Goal: Task Accomplishment & Management: Complete application form

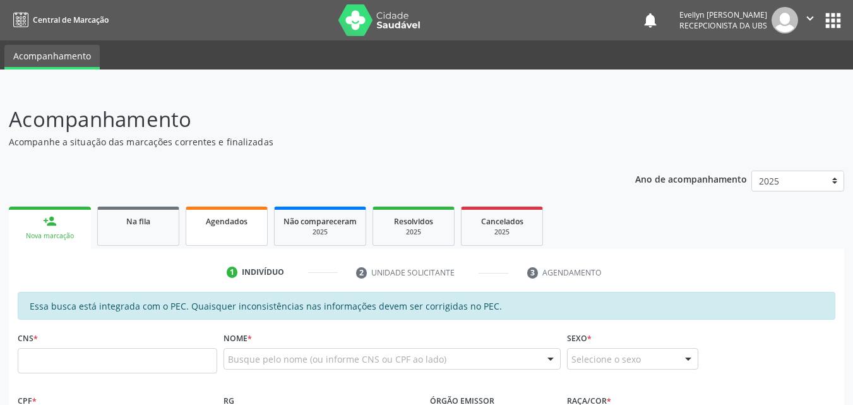
click at [229, 218] on span "Agendados" at bounding box center [227, 221] width 42 height 11
select select "8"
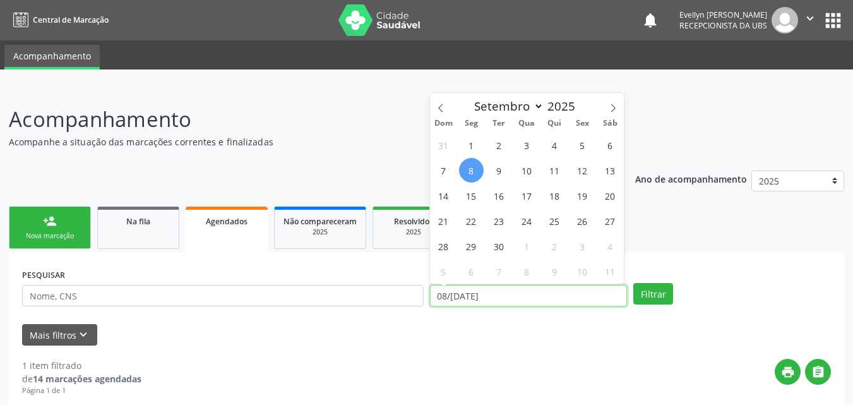
click at [519, 299] on input "[DATE]" at bounding box center [529, 295] width 198 height 21
click at [476, 148] on span "1" at bounding box center [471, 145] width 25 height 25
type input "01[DATE]"
click at [615, 105] on icon at bounding box center [613, 108] width 9 height 9
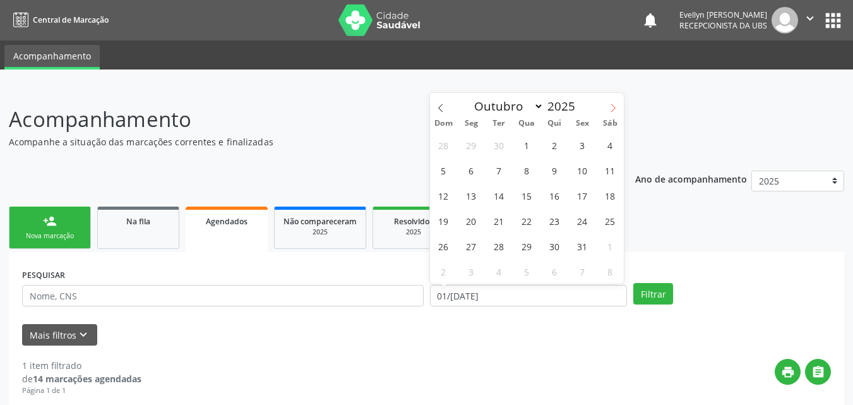
select select "10"
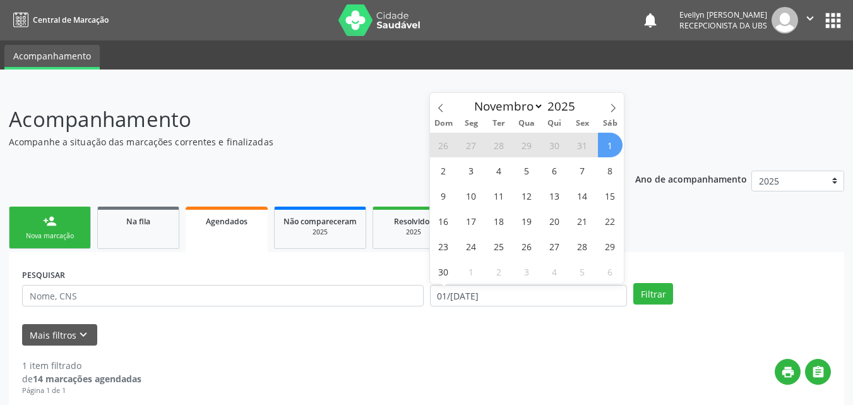
click at [603, 141] on span "1" at bounding box center [610, 145] width 25 height 25
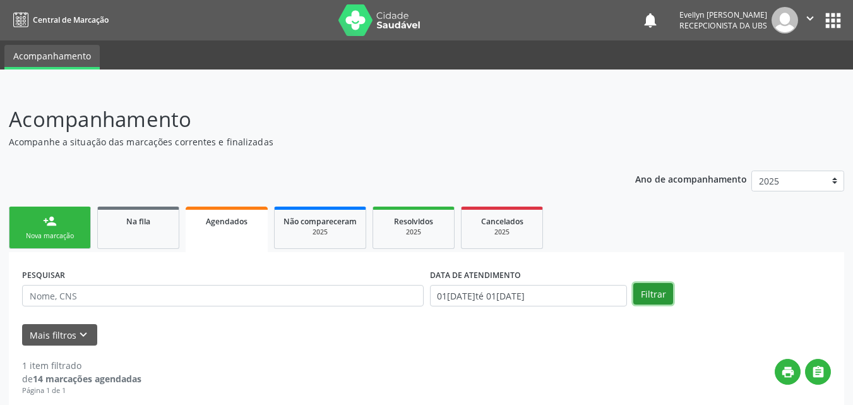
click at [656, 299] on button "Filtrar" at bounding box center [653, 293] width 40 height 21
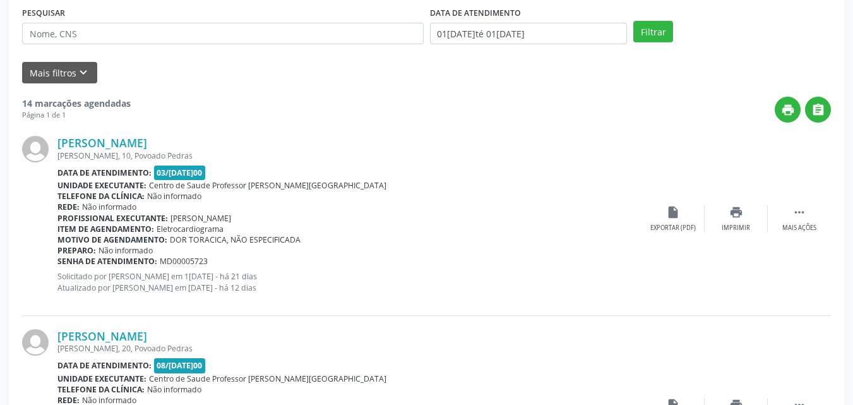
scroll to position [159, 0]
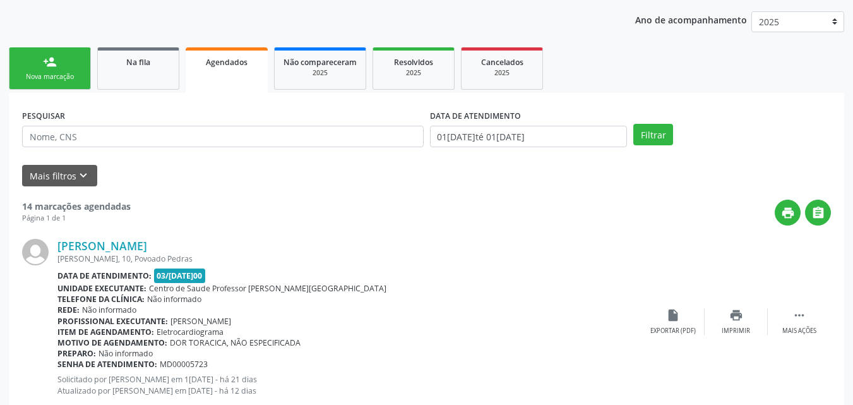
drag, startPoint x: 838, startPoint y: 51, endPoint x: 852, endPoint y: 62, distance: 17.9
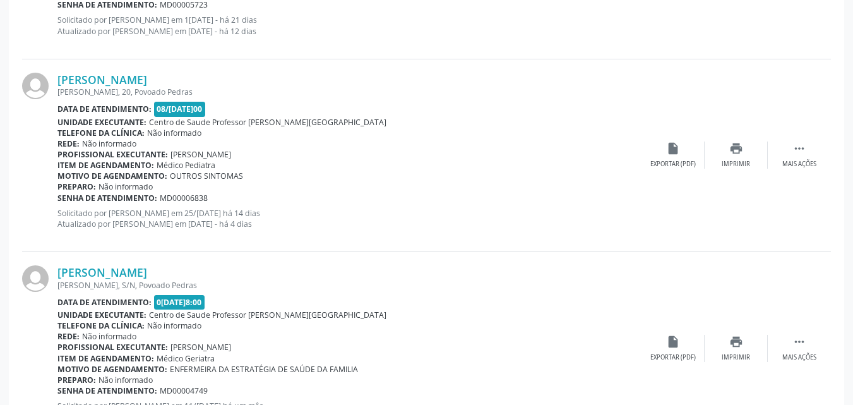
scroll to position [513, 0]
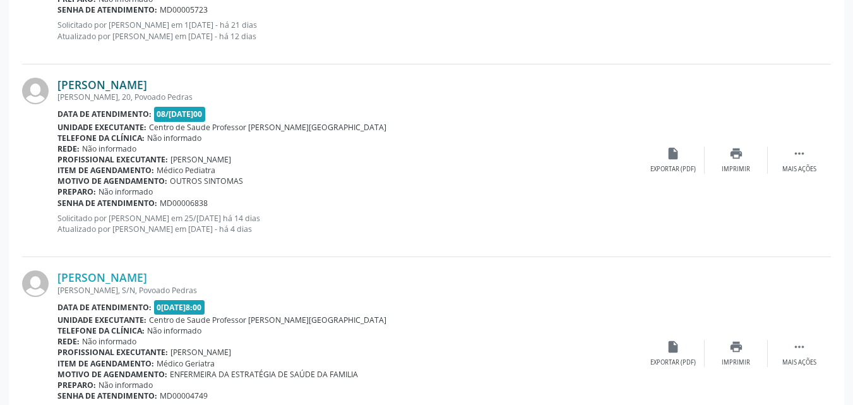
click at [121, 89] on link "[PERSON_NAME]" at bounding box center [102, 85] width 90 height 14
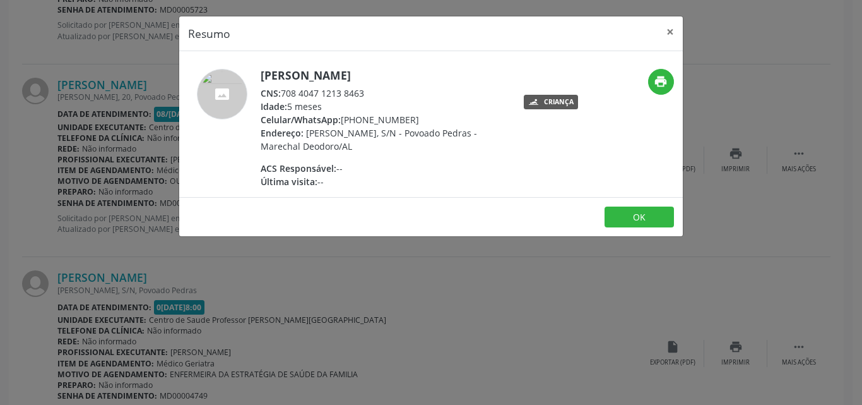
click at [289, 92] on div "CNS: 708 4047 1213 8463" at bounding box center [384, 92] width 246 height 13
drag, startPoint x: 365, startPoint y: 91, endPoint x: 284, endPoint y: 91, distance: 81.4
click at [284, 91] on div "CNS: 708 4047 1213 8463" at bounding box center [384, 92] width 246 height 13
copy div "708 4047 1213 8463"
click at [380, 261] on div "Resumo × [PERSON_NAME] CNS: 708 4047 1213 8463 Idade: 5 meses Celular/WhatsApp:…" at bounding box center [431, 202] width 862 height 405
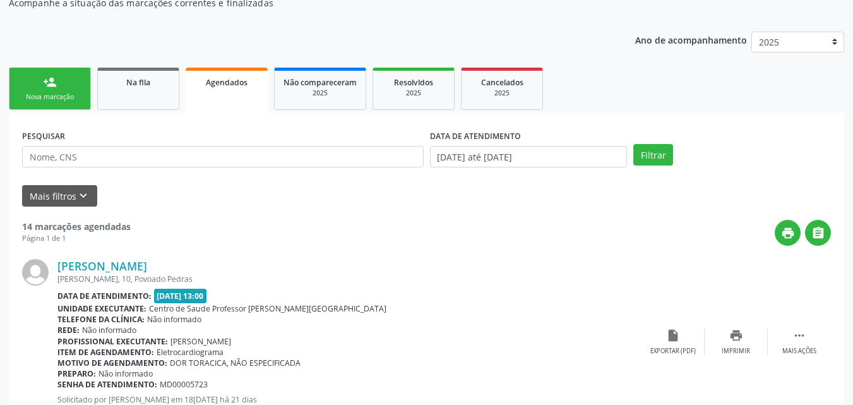
scroll to position [92, 0]
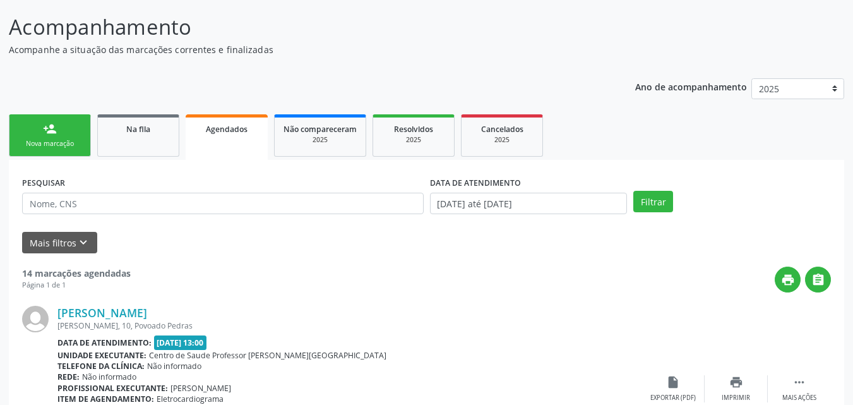
click at [126, 124] on span "Na fila" at bounding box center [138, 129] width 24 height 11
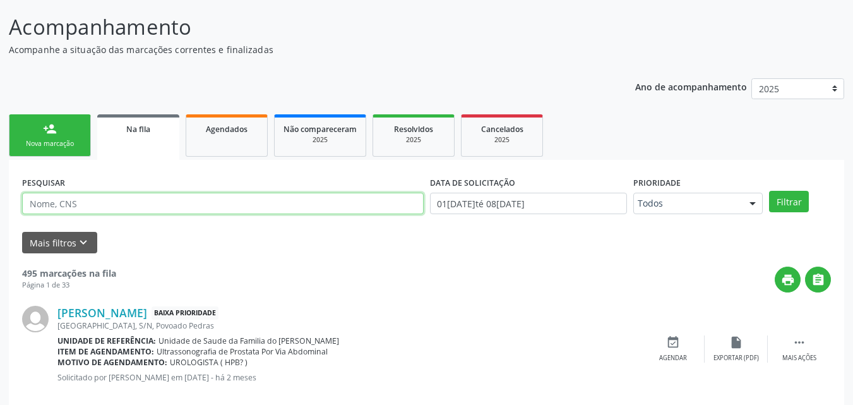
click at [93, 200] on input "text" at bounding box center [222, 203] width 401 height 21
type input "zelma"
click at [769, 191] on button "Filtrar" at bounding box center [789, 201] width 40 height 21
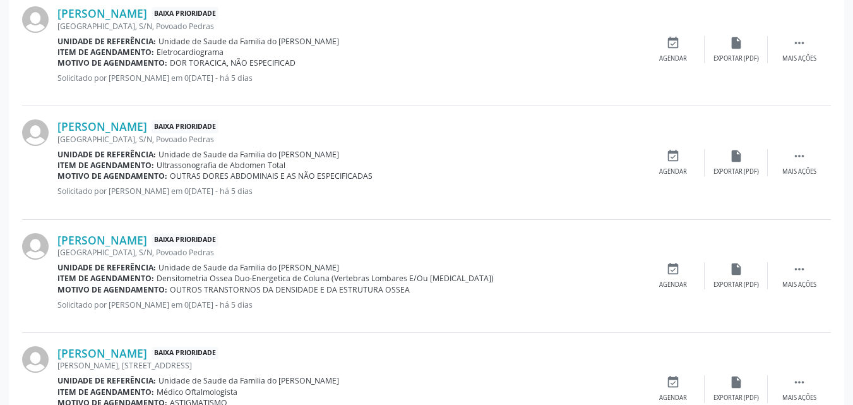
scroll to position [523, 0]
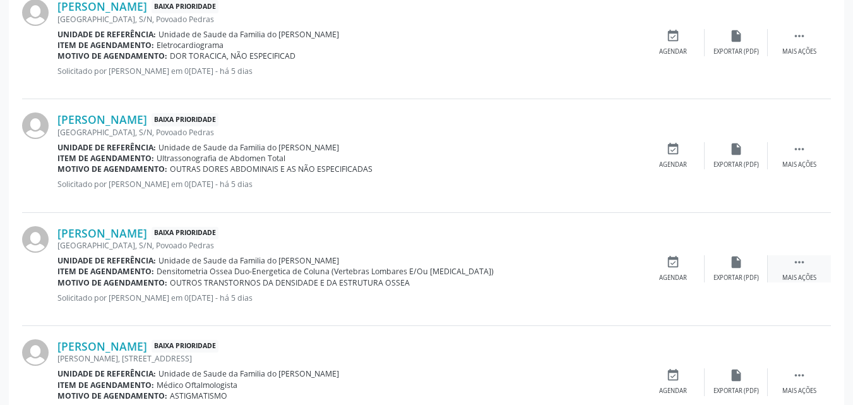
click at [810, 272] on div " Mais ações" at bounding box center [799, 268] width 63 height 27
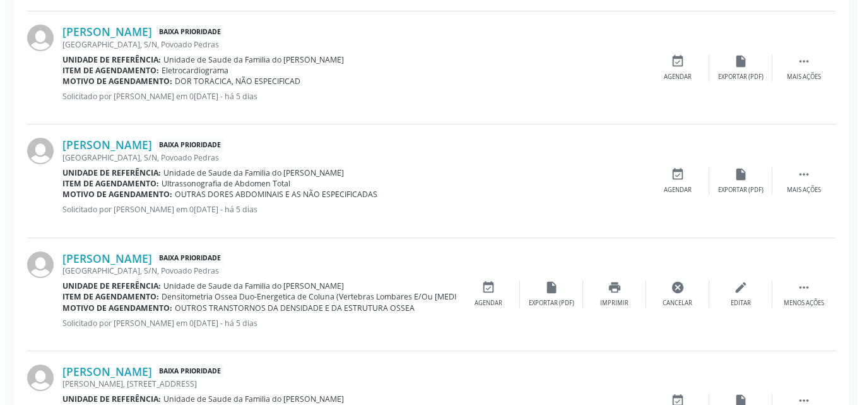
scroll to position [499, 0]
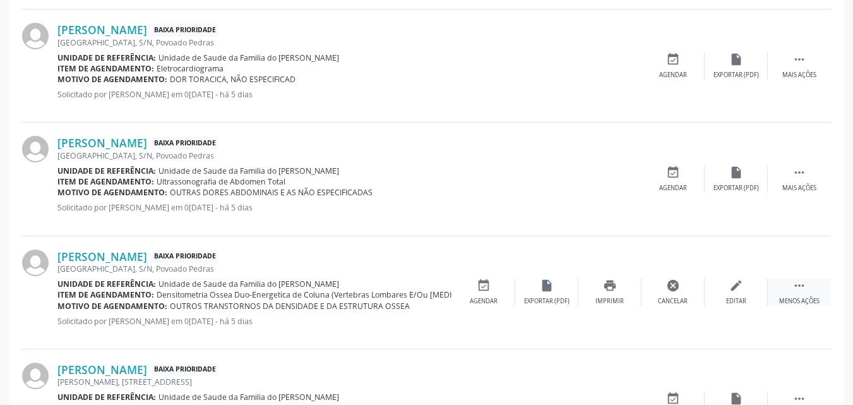
click at [804, 296] on div " Menos ações" at bounding box center [799, 291] width 63 height 27
click at [804, 296] on div " Mais ações" at bounding box center [799, 291] width 63 height 27
click at [676, 289] on icon "cancel" at bounding box center [673, 285] width 14 height 14
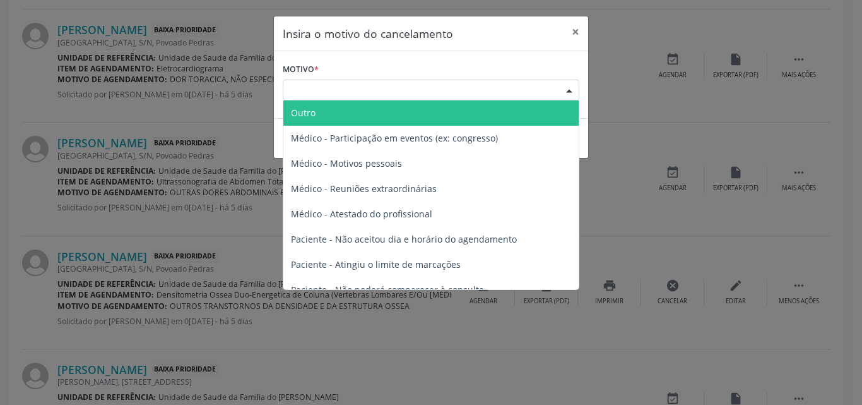
click at [510, 81] on div "Escolha o motivo" at bounding box center [431, 90] width 297 height 21
click at [438, 120] on span "Outro" at bounding box center [430, 112] width 295 height 25
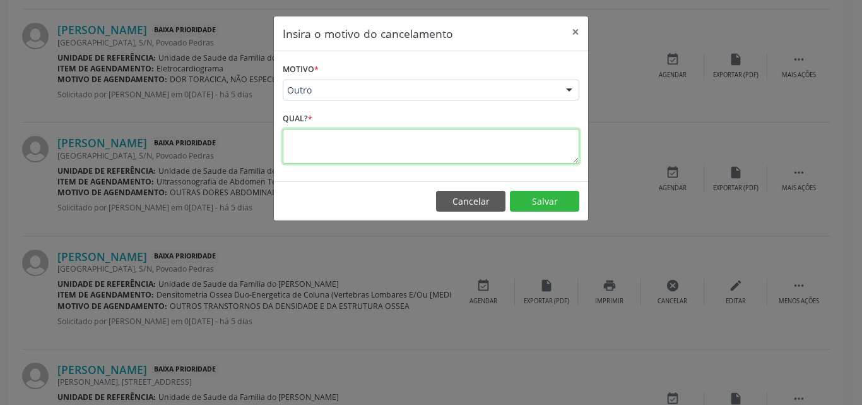
click at [436, 150] on textarea at bounding box center [431, 146] width 297 height 35
type textarea "repetido"
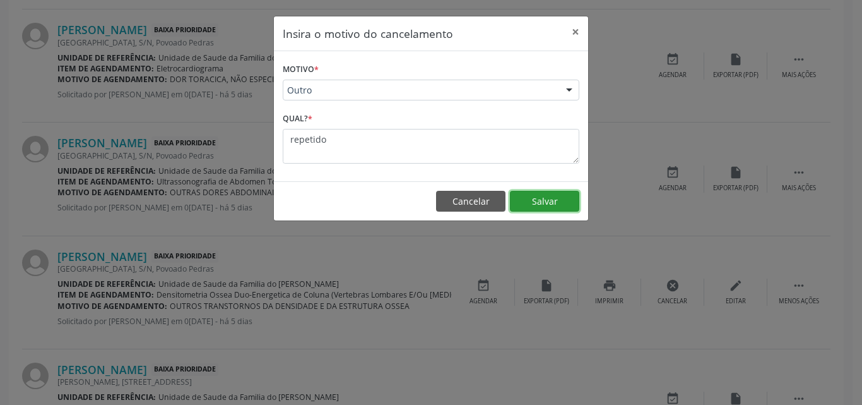
click at [521, 196] on button "Salvar" at bounding box center [544, 201] width 69 height 21
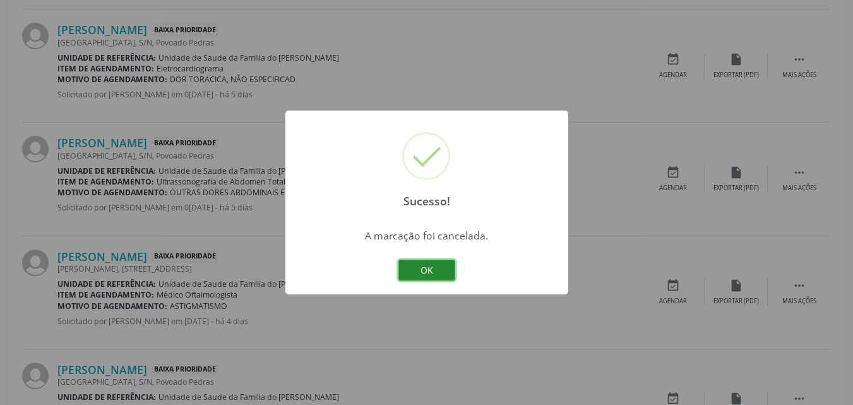
click at [438, 263] on button "OK" at bounding box center [426, 269] width 57 height 21
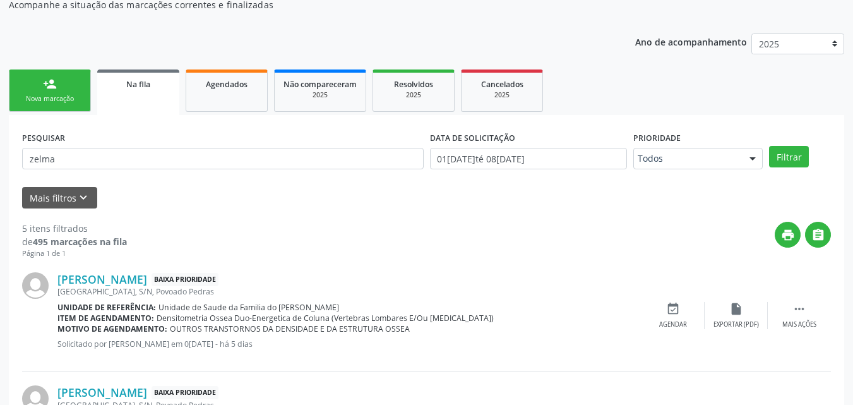
scroll to position [129, 0]
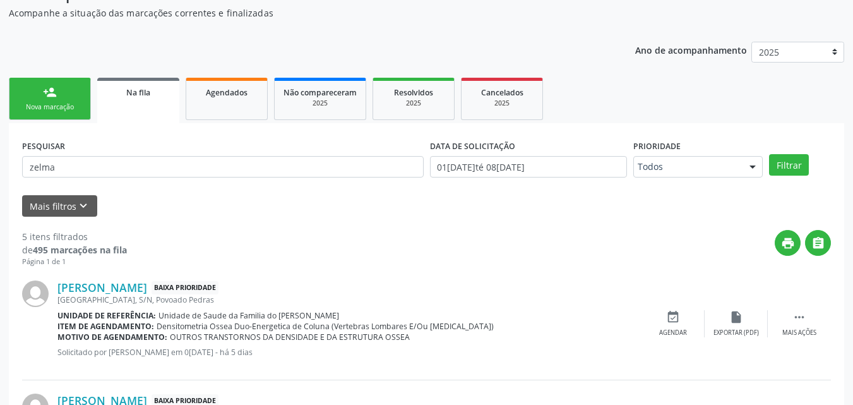
click at [61, 117] on link "person_add Nova marcação" at bounding box center [50, 99] width 82 height 42
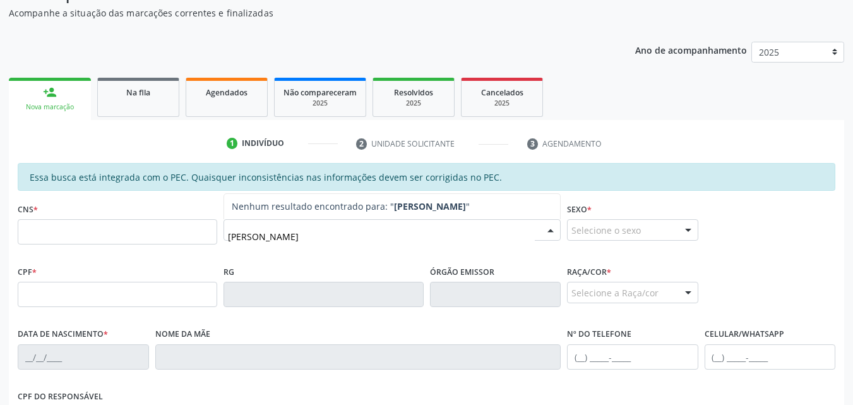
type input "[PERSON_NAME]"
click at [322, 234] on input "[PERSON_NAME]" at bounding box center [381, 235] width 307 height 25
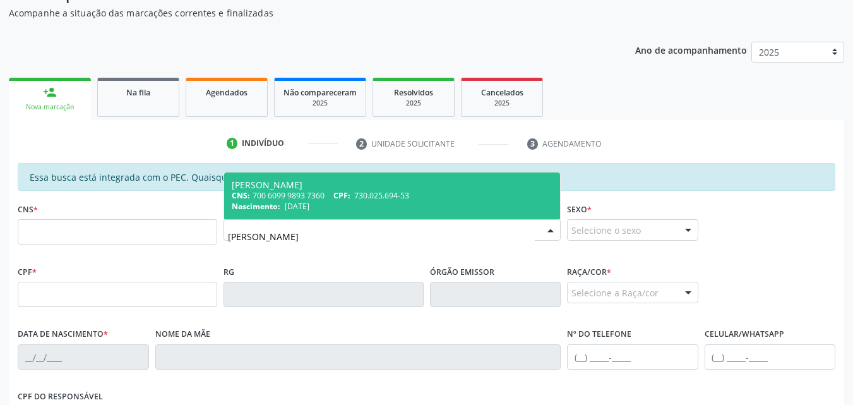
click at [322, 188] on div "[PERSON_NAME]" at bounding box center [392, 185] width 321 height 10
type input "700 6099 9893 7360"
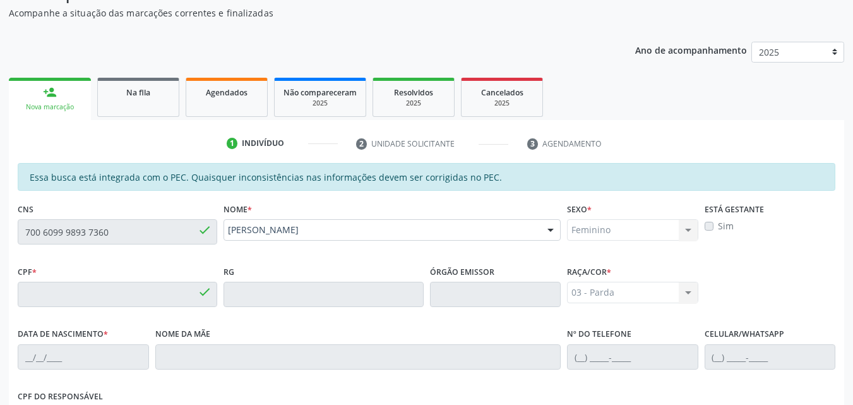
type input "730.025.694-53"
type input "[DATE]"
type input "[PERSON_NAME]"
type input "[PHONE_NUMBER]"
type input "S/N"
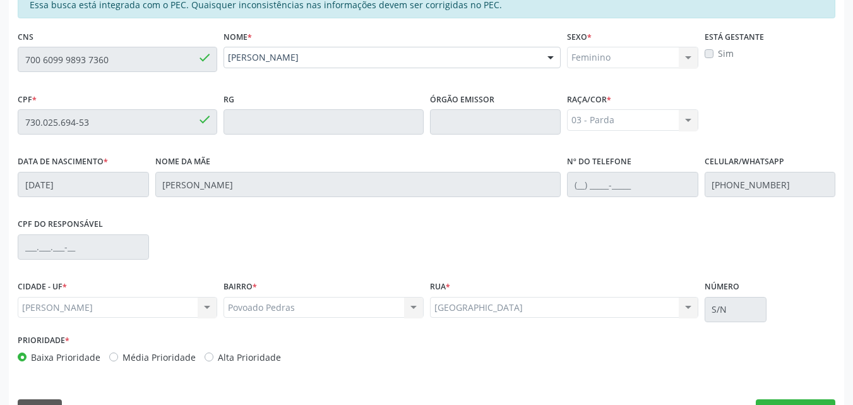
scroll to position [329, 0]
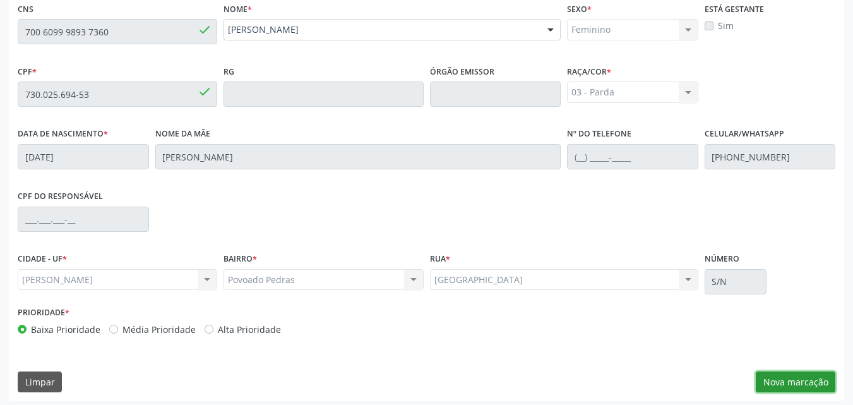
click at [793, 377] on button "Nova marcação" at bounding box center [796, 381] width 80 height 21
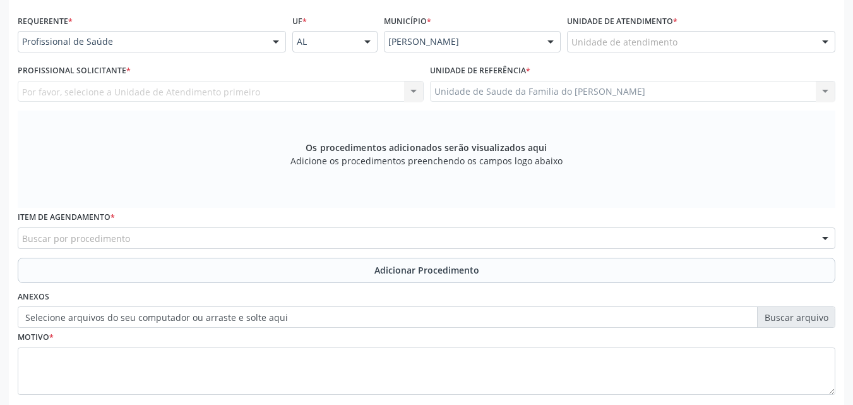
scroll to position [260, 0]
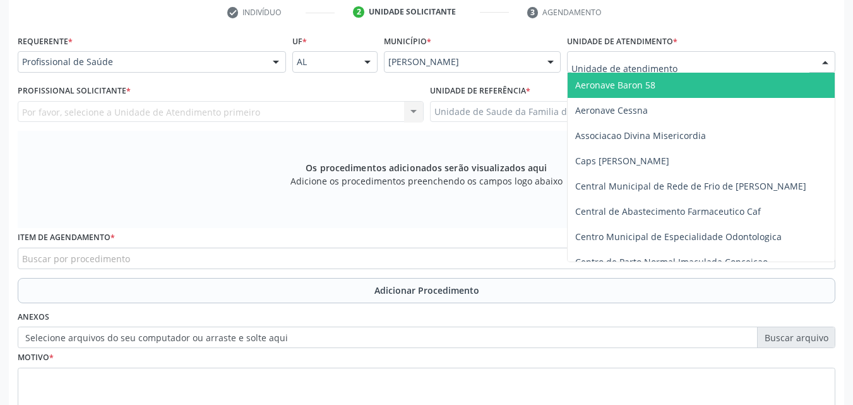
click at [693, 66] on div at bounding box center [701, 61] width 268 height 21
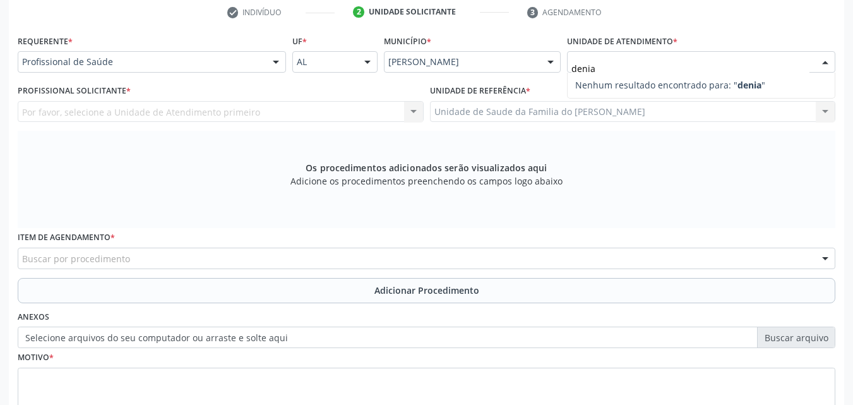
type input "deni"
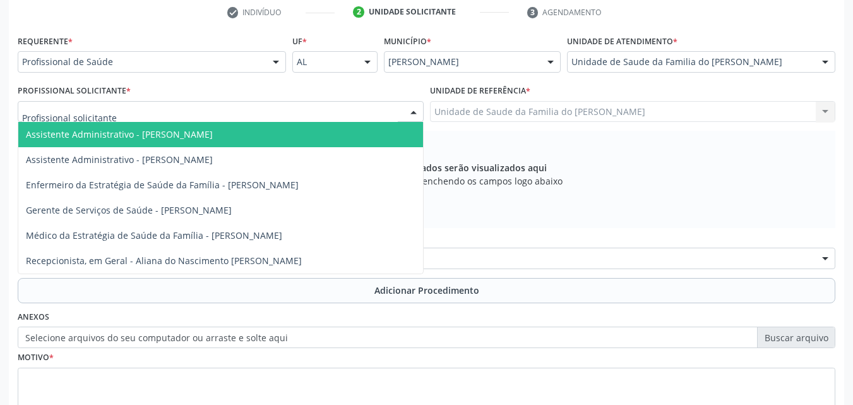
click at [285, 114] on div at bounding box center [221, 111] width 406 height 21
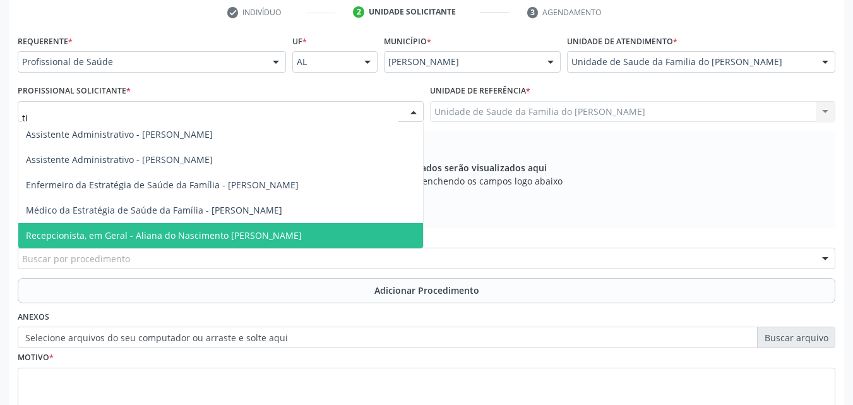
type input "tia"
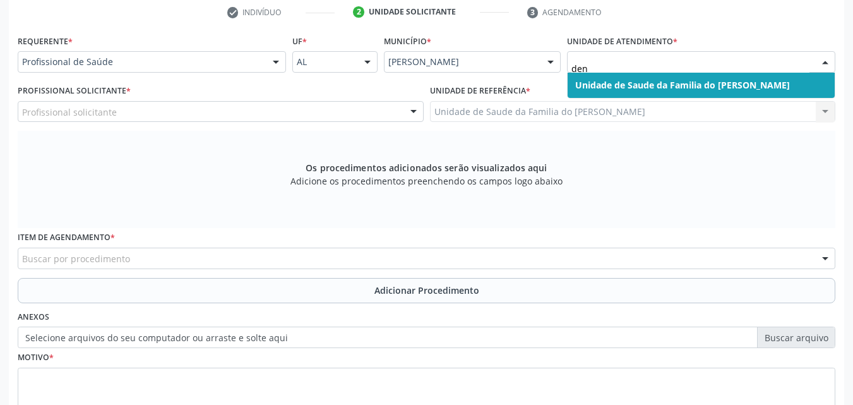
type input "deni"
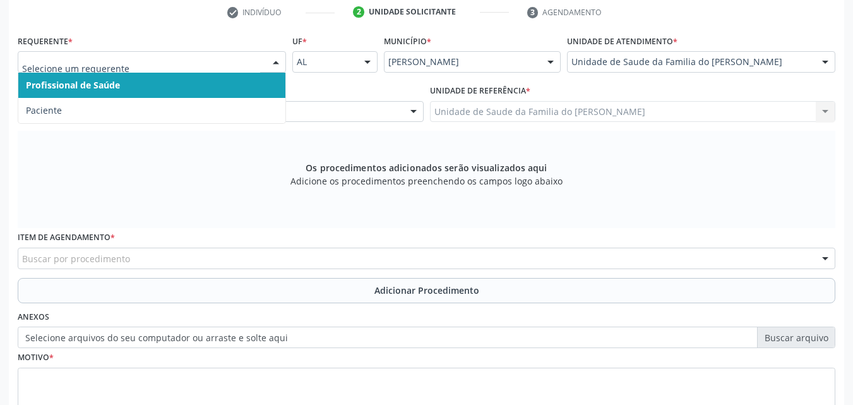
click at [141, 86] on span "Profissional de Saúde" at bounding box center [151, 85] width 267 height 25
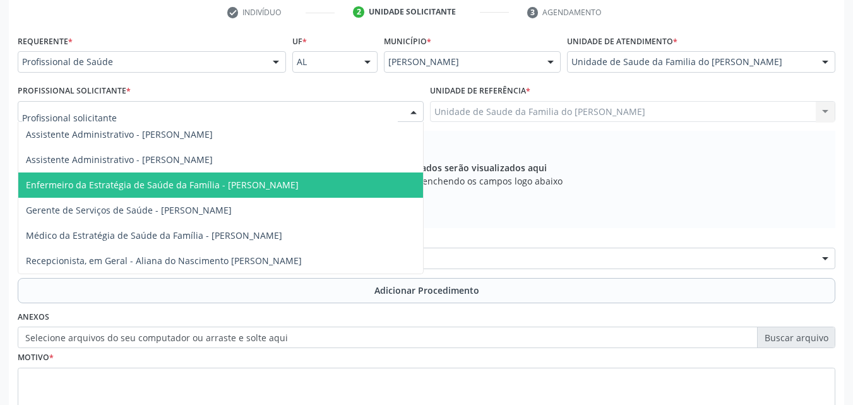
drag, startPoint x: 136, startPoint y: 101, endPoint x: 125, endPoint y: 179, distance: 79.0
click at [125, 122] on div "Assistente Administrativo - [PERSON_NAME] Assistente Administrativo - [PERSON_N…" at bounding box center [221, 111] width 406 height 21
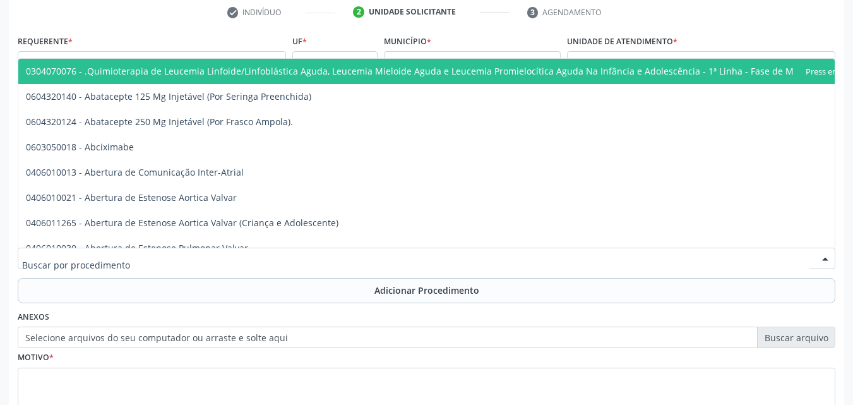
click at [243, 252] on div at bounding box center [426, 257] width 817 height 21
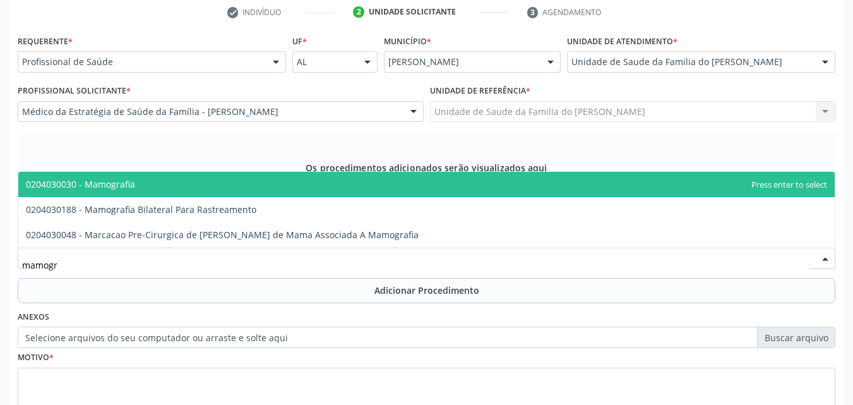
type input "mamogra"
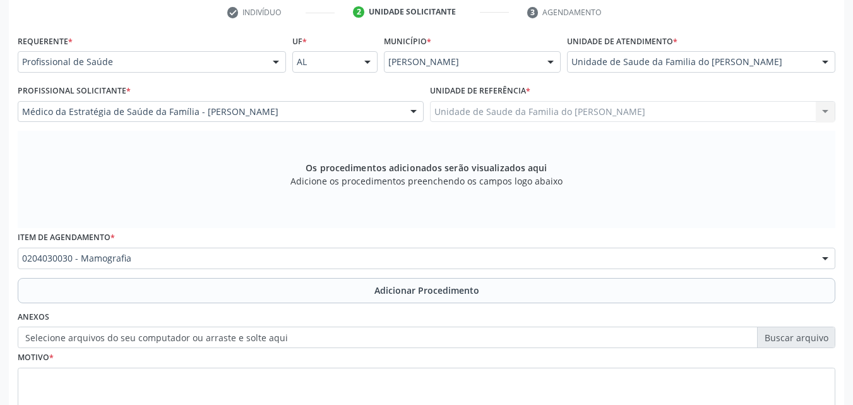
scroll to position [353, 0]
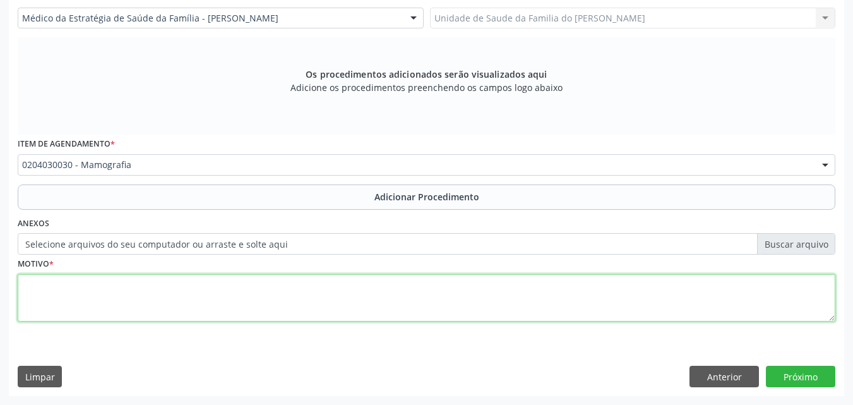
click at [614, 305] on textarea at bounding box center [426, 298] width 817 height 48
type textarea "r"
type textarea "RASTREAMENTO"
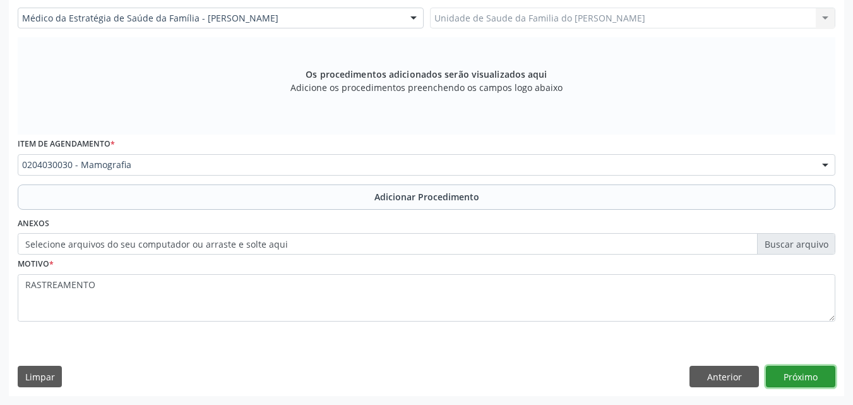
click button "Próximo"
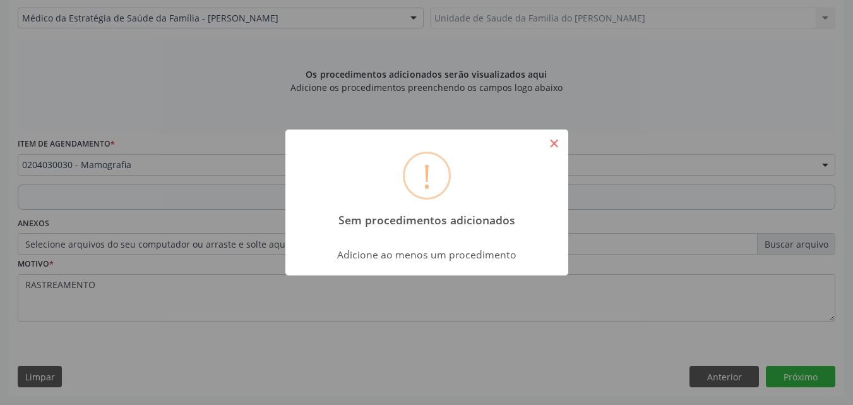
click button "×"
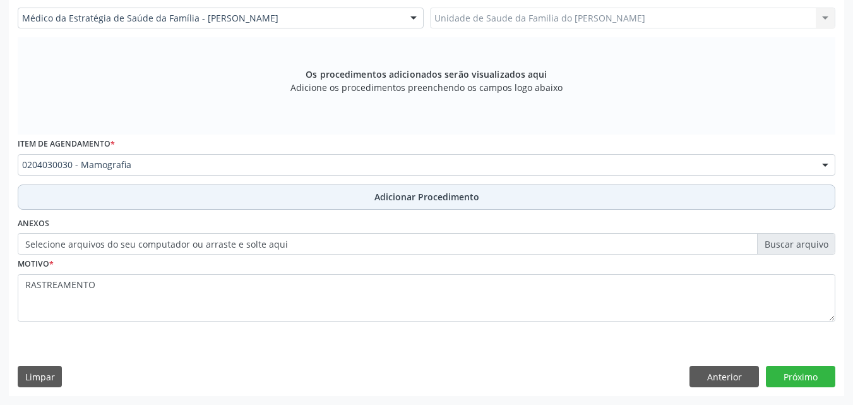
click button "Adicionar Procedimento"
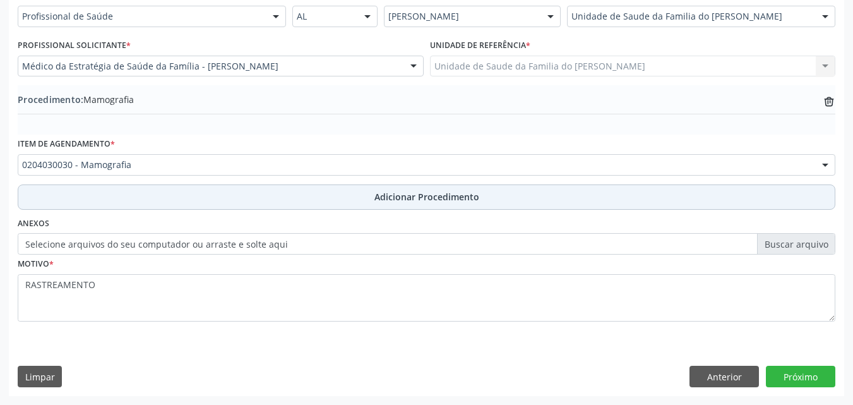
scroll to position [306, 0]
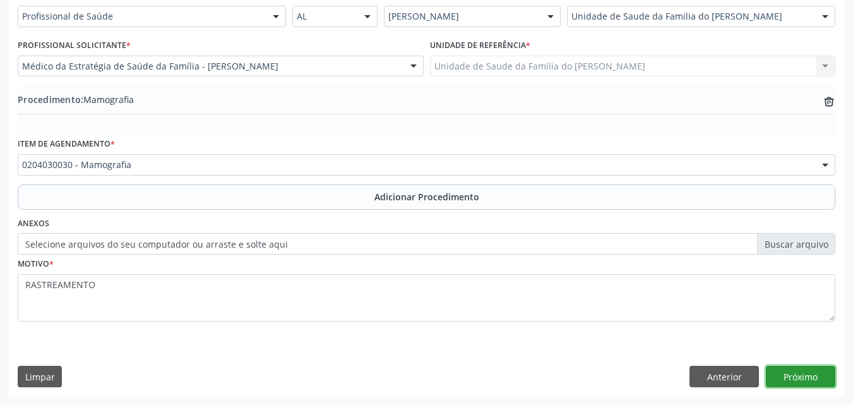
click button "Próximo"
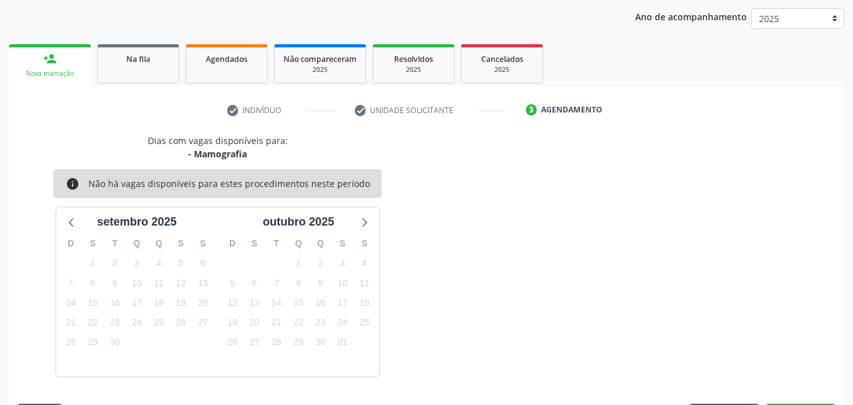
scroll to position [199, 0]
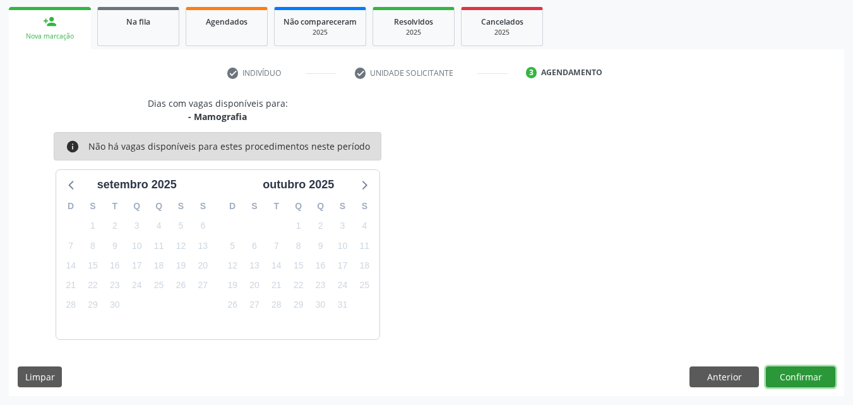
click button "Confirmar"
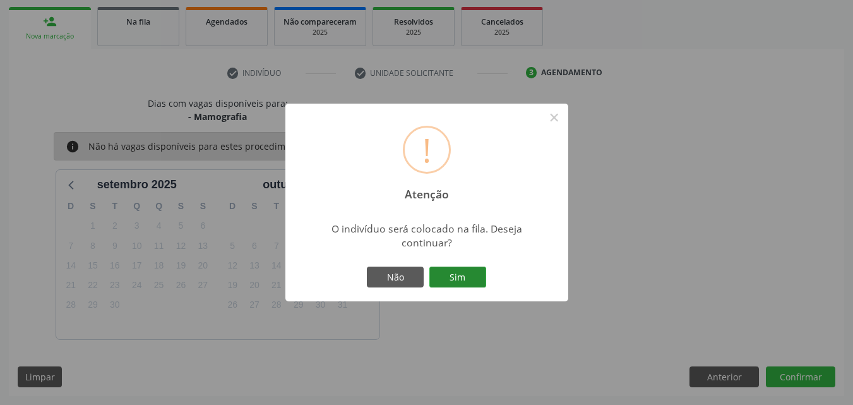
click button "Sim"
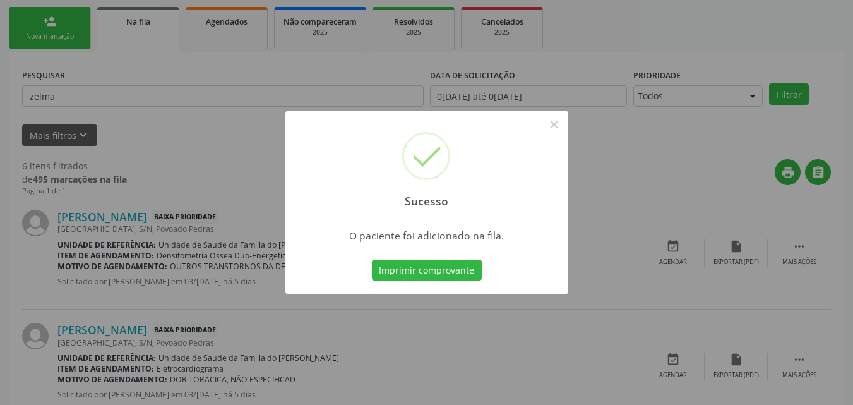
scroll to position [30, 0]
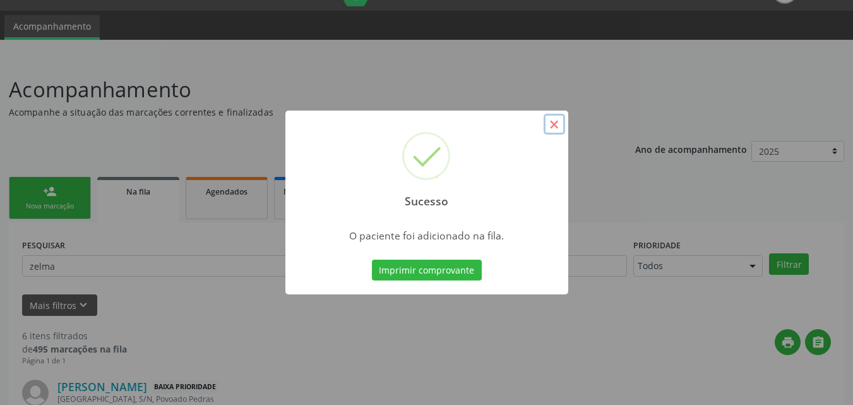
click button "×"
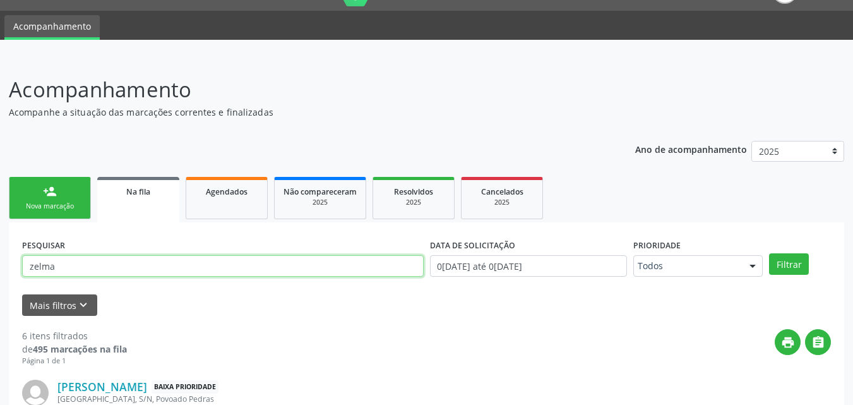
click input "zelma"
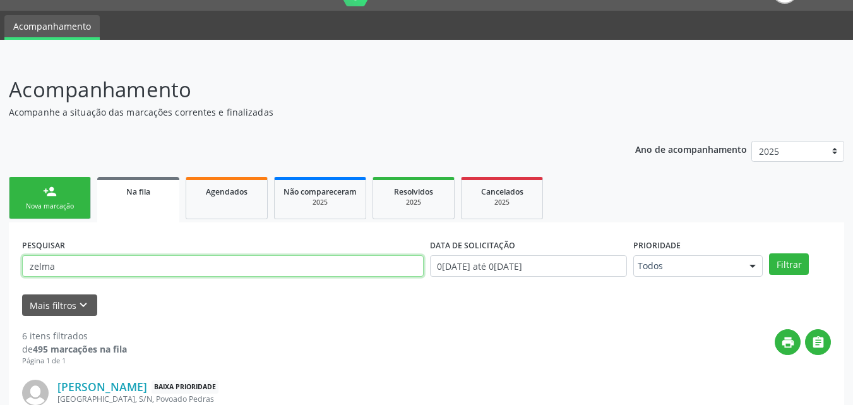
click input "zelma"
click div "PESQUISAR"
click link "Agendados"
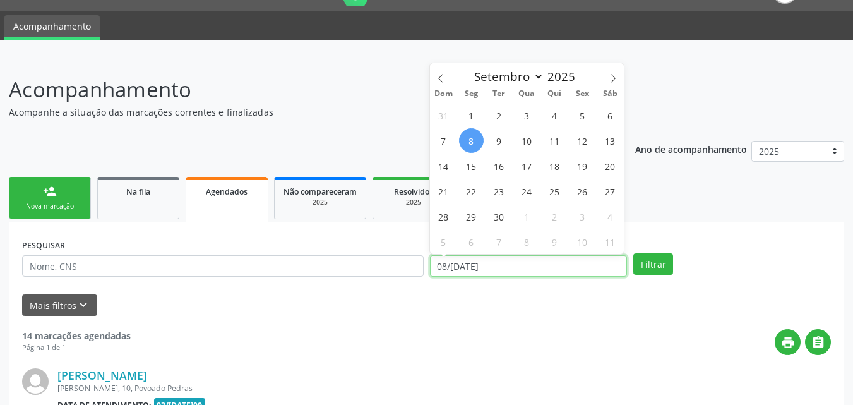
click input "[DATE]"
drag, startPoint x: 459, startPoint y: 264, endPoint x: 451, endPoint y: 61, distance: 202.8
click div "Acompanhamento Acompanhe a situação das marcações correntes e finalizadas Relat…"
click icon
select select "7"
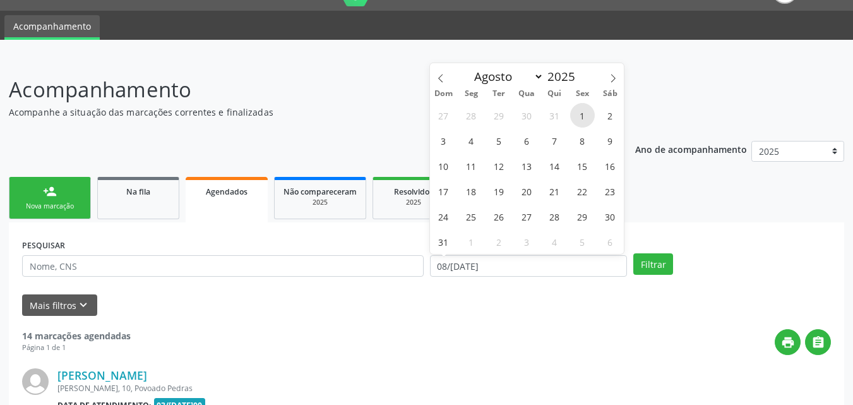
click span "1"
type input "[DATE]"
click span
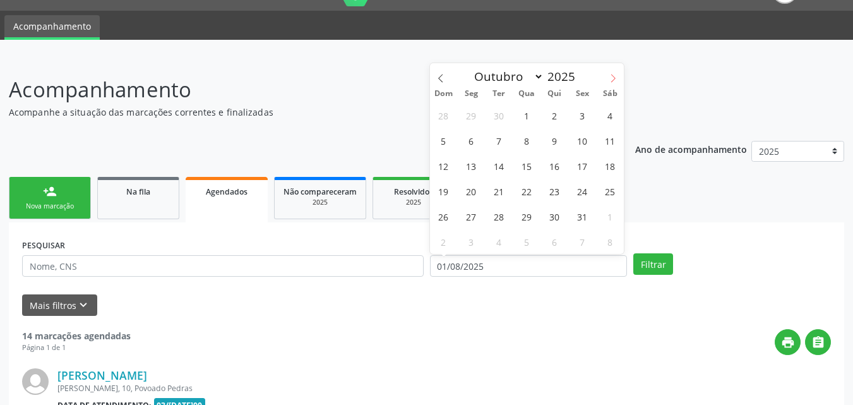
select select "10"
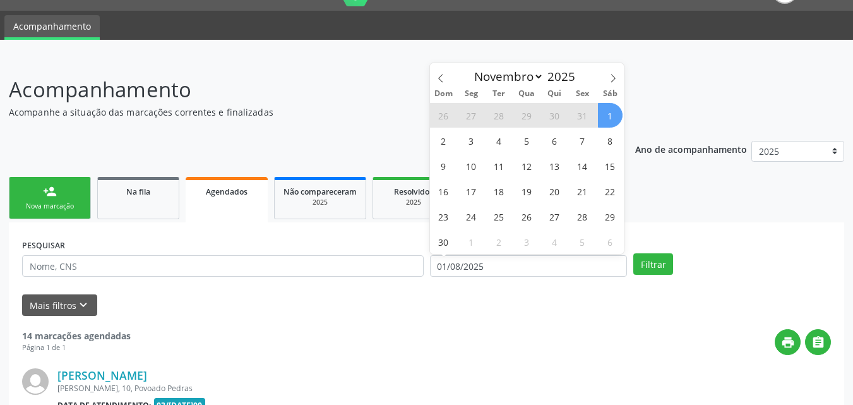
click span "1"
select select "10"
click input "01[DATE]té 01[DATE]"
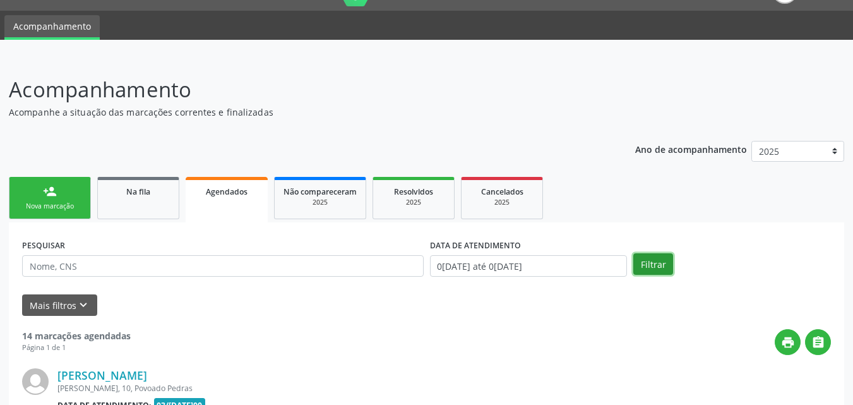
click button "Filtrar"
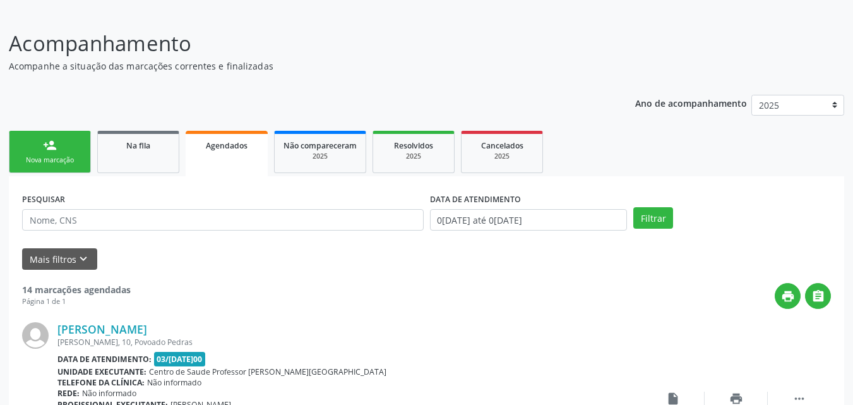
scroll to position [0, 0]
